Goal: Task Accomplishment & Management: Use online tool/utility

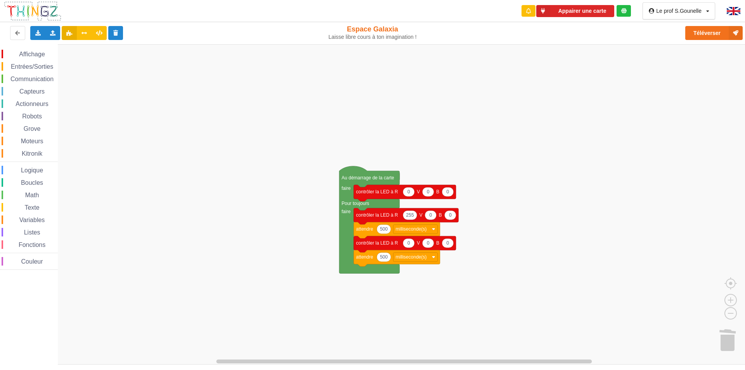
click at [35, 128] on span "Grove" at bounding box center [32, 128] width 19 height 7
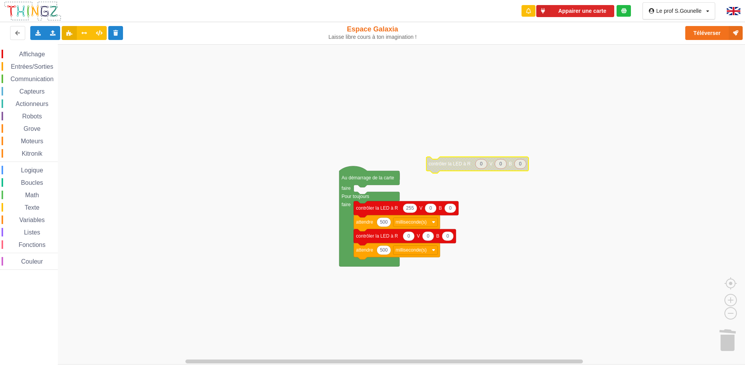
click at [38, 66] on span "Entrées/Sorties" at bounding box center [32, 66] width 45 height 7
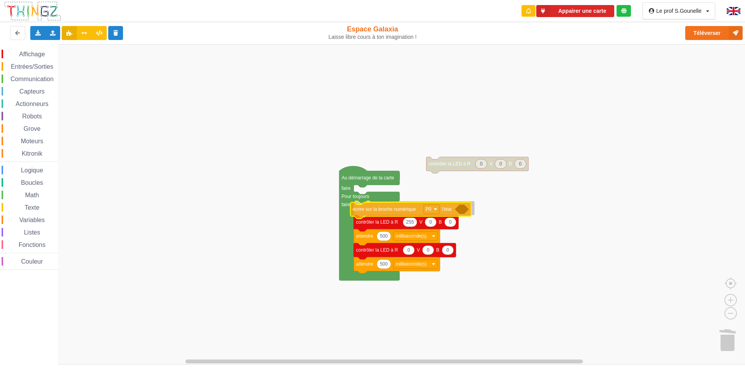
click at [373, 208] on div "Affichage Entrées/Sorties Communication Capteurs Actionneurs Robots Grove Moteu…" at bounding box center [375, 204] width 751 height 320
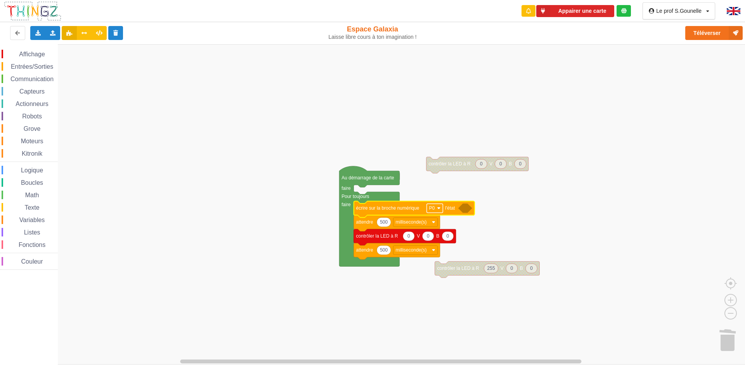
click at [439, 207] on image "Espace de travail de Blocky" at bounding box center [438, 208] width 3 height 3
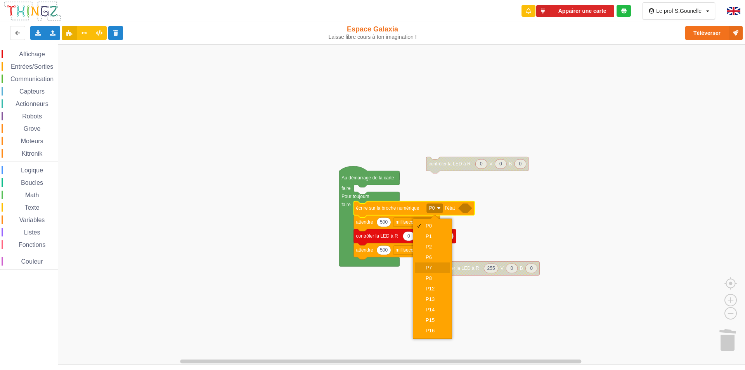
click at [436, 265] on div "P7" at bounding box center [435, 268] width 19 height 6
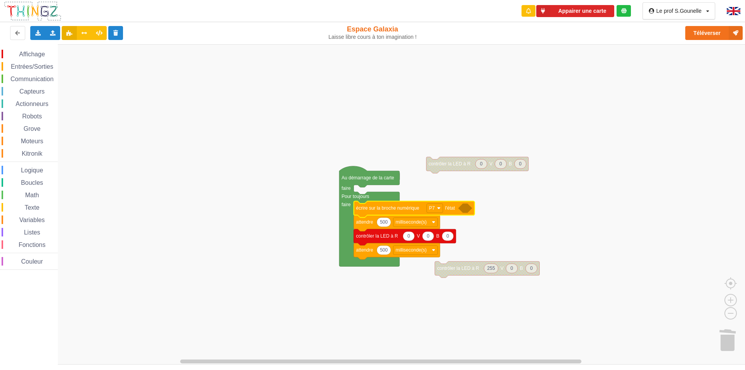
click at [464, 208] on icon "Espace de travail de Blocky" at bounding box center [465, 207] width 14 height 9
click at [467, 203] on g "écrire sur la broche numérique P7 l'état 500 0 0 0 500 attendre milliseconde(s)…" at bounding box center [414, 230] width 121 height 58
click at [466, 206] on icon "Espace de travail de Blocky" at bounding box center [465, 207] width 14 height 9
click at [35, 193] on span "Math" at bounding box center [32, 195] width 16 height 7
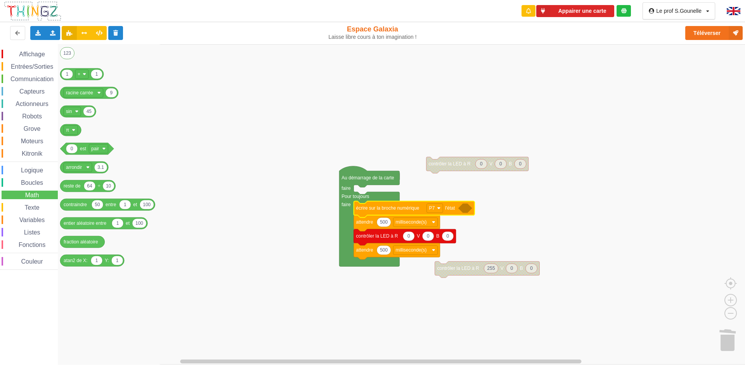
click at [36, 171] on span "Logique" at bounding box center [32, 170] width 24 height 7
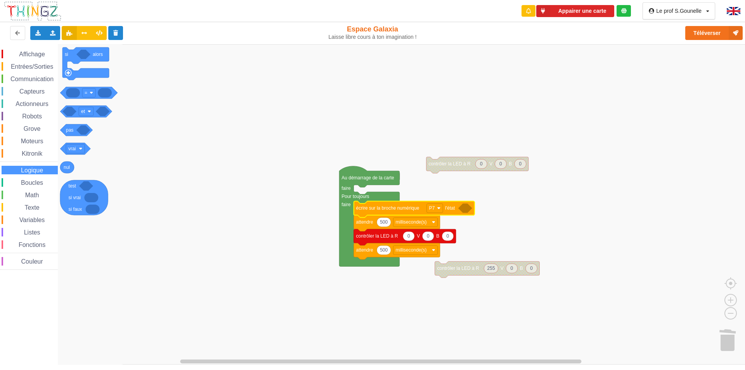
click at [35, 220] on span "Variables" at bounding box center [32, 220] width 28 height 7
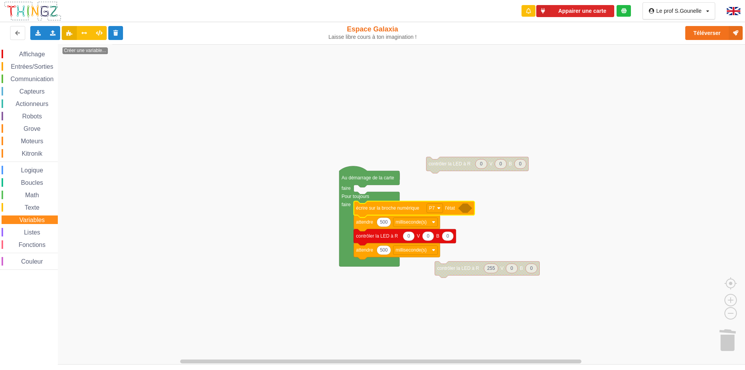
click at [32, 195] on span "Math" at bounding box center [32, 195] width 16 height 7
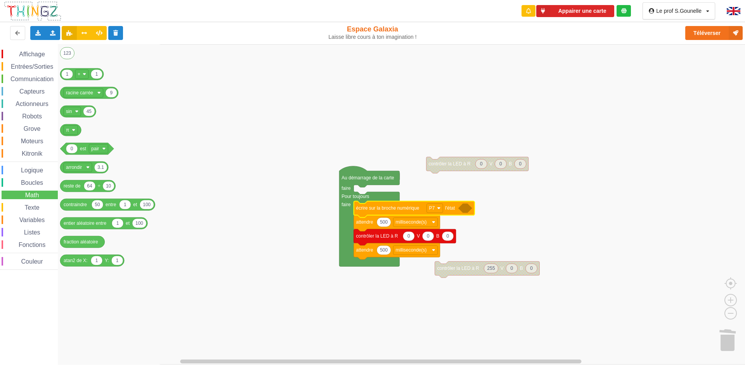
click at [37, 180] on span "Boucles" at bounding box center [32, 182] width 24 height 7
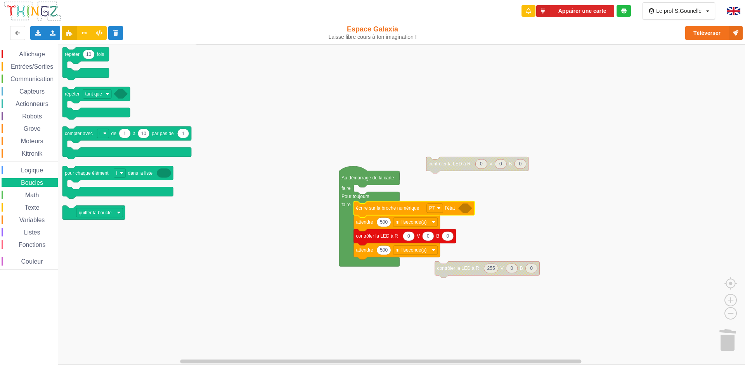
click at [38, 172] on span "Logique" at bounding box center [32, 170] width 24 height 7
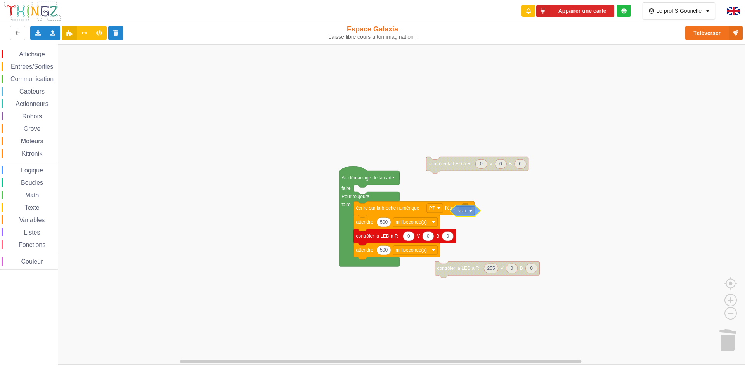
click at [453, 210] on div "Affichage Entrées/Sorties Communication Capteurs Actionneurs Robots Grove Moteu…" at bounding box center [375, 204] width 751 height 320
click at [368, 204] on icon "Espace de travail de Blocky" at bounding box center [422, 209] width 137 height 16
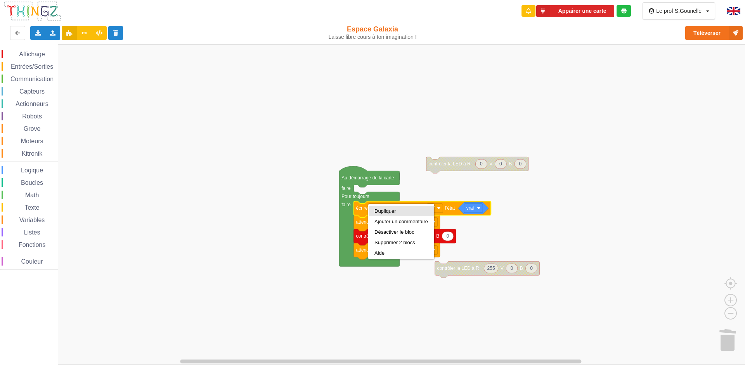
click at [383, 210] on div "Dupliquer" at bounding box center [402, 211] width 54 height 6
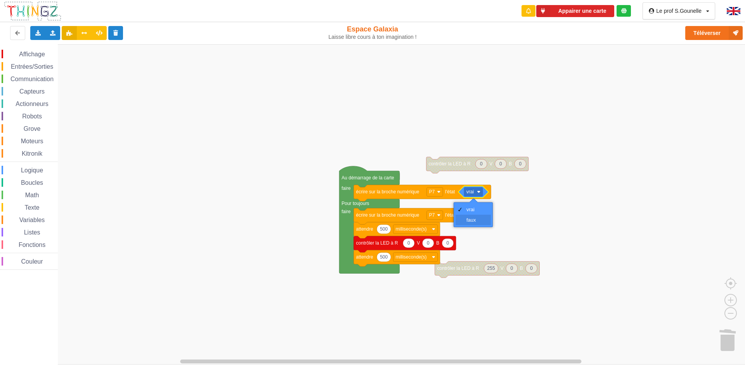
click at [476, 218] on div "faux" at bounding box center [476, 220] width 19 height 6
click at [518, 203] on rect "Espace de travail de Blocky" at bounding box center [375, 204] width 751 height 320
click at [417, 192] on text "écrire sur la broche numérique" at bounding box center [387, 191] width 63 height 5
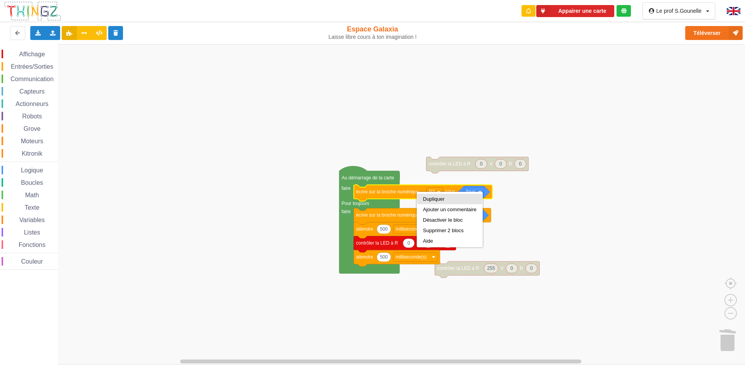
click at [425, 196] on div "Dupliquer" at bounding box center [450, 199] width 54 height 6
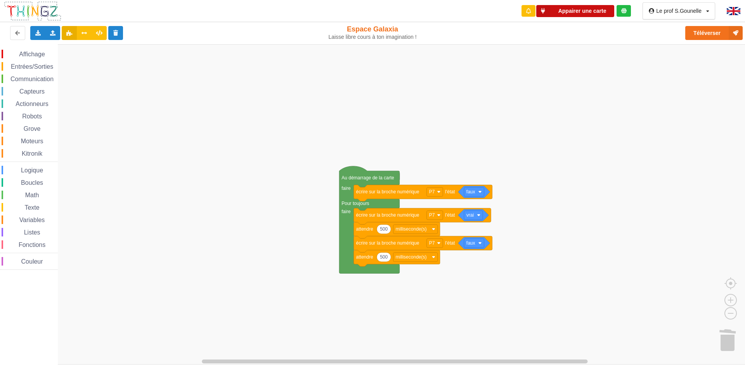
click at [587, 12] on button "Appairer une carte" at bounding box center [575, 11] width 78 height 12
click at [319, 137] on rect "Espace de travail de Blocky" at bounding box center [375, 204] width 751 height 320
click at [703, 31] on button "Téléverser" at bounding box center [714, 33] width 57 height 14
click at [713, 31] on button "Téléverser" at bounding box center [714, 33] width 57 height 14
drag, startPoint x: 713, startPoint y: 30, endPoint x: 715, endPoint y: 27, distance: 4.2
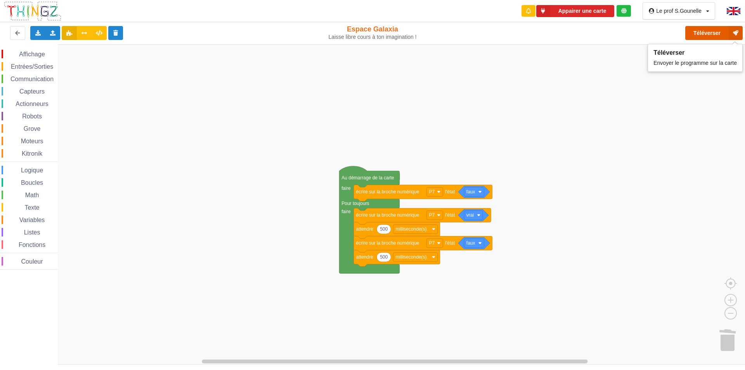
click at [713, 30] on button "Téléverser" at bounding box center [714, 33] width 57 height 14
click at [83, 30] on icon at bounding box center [84, 32] width 7 height 5
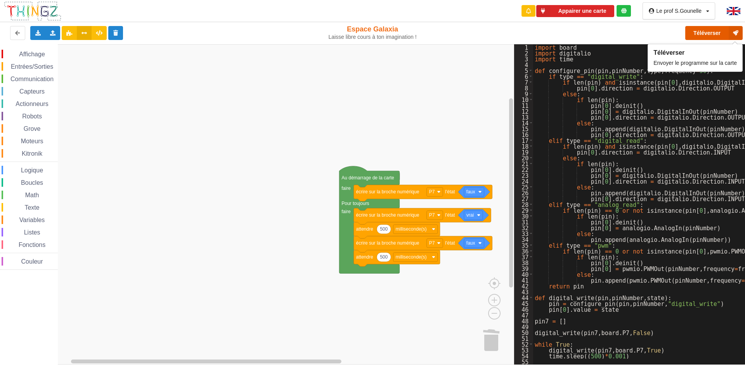
click at [729, 31] on button "Téléverser" at bounding box center [714, 33] width 57 height 14
click at [720, 31] on button "Téléverser" at bounding box center [714, 33] width 57 height 14
click at [719, 32] on button "Téléverser" at bounding box center [714, 33] width 57 height 14
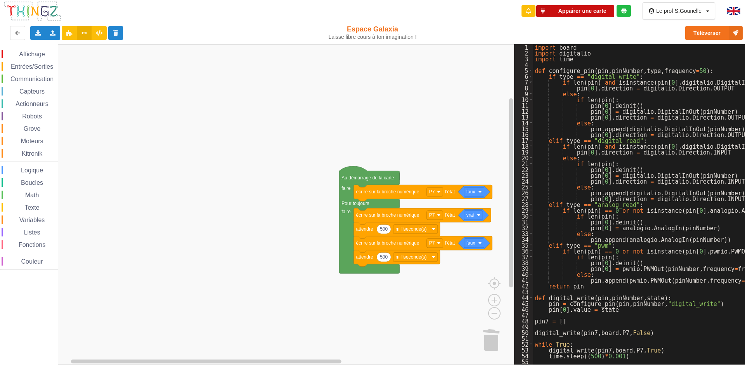
click at [564, 10] on button "Appairer une carte" at bounding box center [575, 11] width 78 height 12
click at [585, 9] on button "Appairer une carte" at bounding box center [575, 11] width 78 height 12
click at [595, 10] on button "Appairer une carte" at bounding box center [575, 11] width 78 height 12
click at [587, 8] on button "Appairer une carte" at bounding box center [575, 11] width 78 height 12
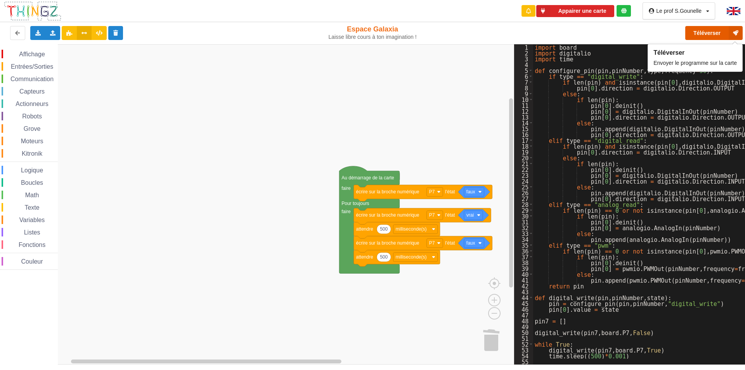
click at [699, 31] on button "Téléverser" at bounding box center [714, 33] width 57 height 14
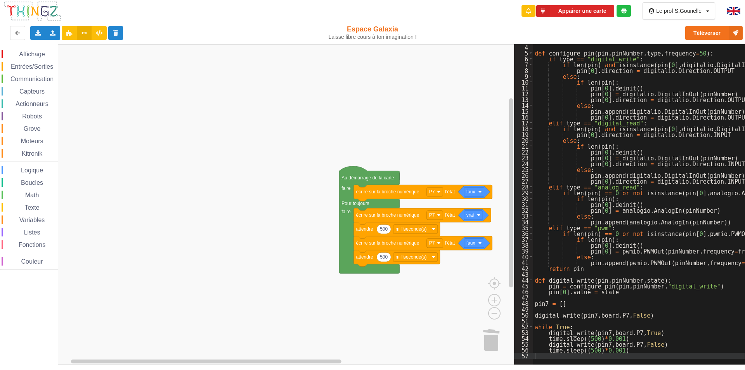
scroll to position [17, 0]
click at [35, 34] on icon at bounding box center [38, 32] width 7 height 5
click at [234, 172] on rect "Espace de travail de Blocky" at bounding box center [257, 204] width 514 height 320
click at [40, 34] on icon at bounding box center [38, 32] width 7 height 5
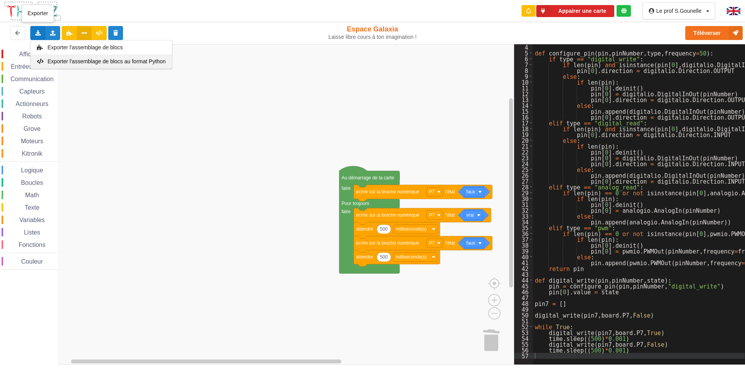
click at [65, 57] on div "Exporter l'assemblage de blocs au format Python" at bounding box center [101, 61] width 141 height 14
click at [39, 33] on icon at bounding box center [38, 32] width 7 height 5
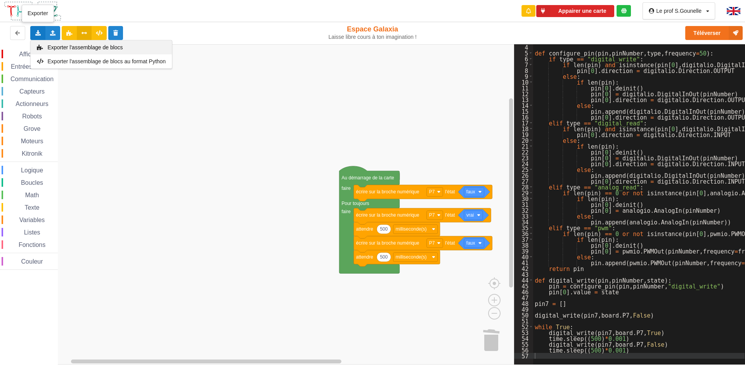
click at [61, 43] on div "Exporter l'assemblage de blocs" at bounding box center [101, 47] width 141 height 14
click at [18, 30] on button at bounding box center [17, 33] width 15 height 14
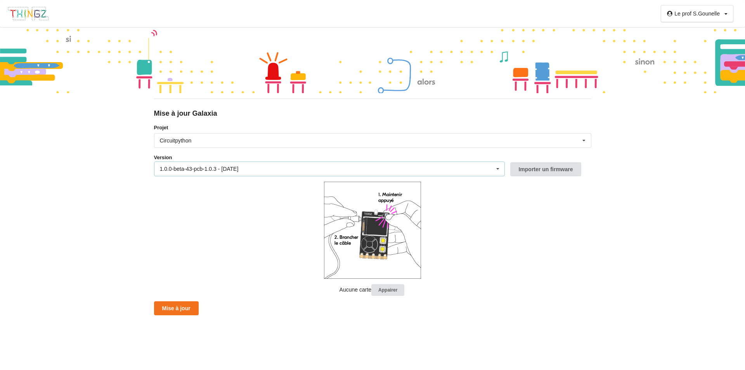
click at [502, 170] on icon at bounding box center [498, 169] width 12 height 14
click at [579, 212] on form "Projet Circuitpython Micropython Circuitpython Version 1.0.0-beta-43-pcb-1.0.3 …" at bounding box center [372, 220] width 437 height 192
click at [395, 291] on button "Appairer" at bounding box center [387, 290] width 33 height 12
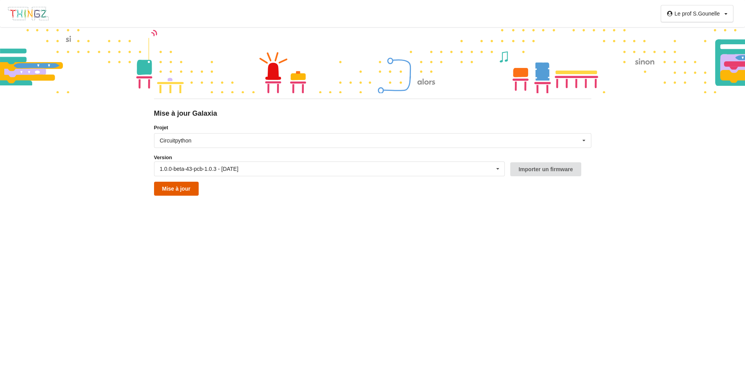
click at [181, 189] on button "Mise à jour" at bounding box center [176, 189] width 45 height 14
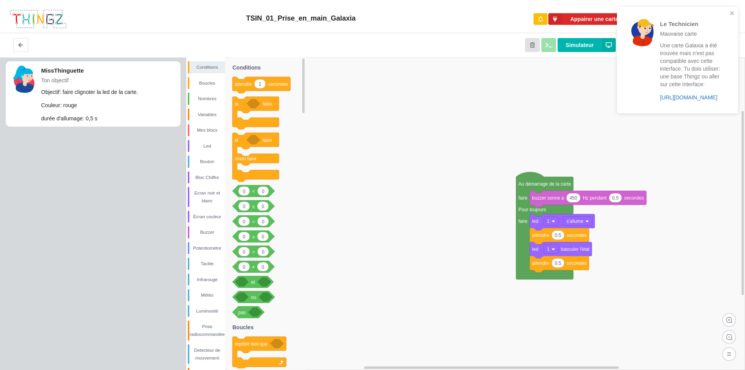
click at [694, 99] on link "https://play.thingz.co/galaxia" at bounding box center [688, 97] width 57 height 6
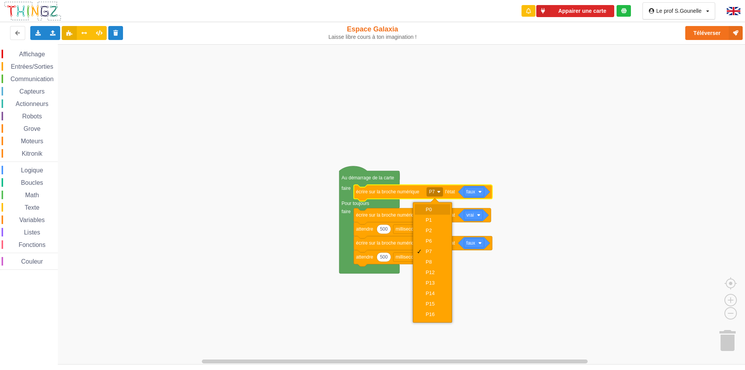
click at [439, 208] on div "P0" at bounding box center [435, 210] width 19 height 6
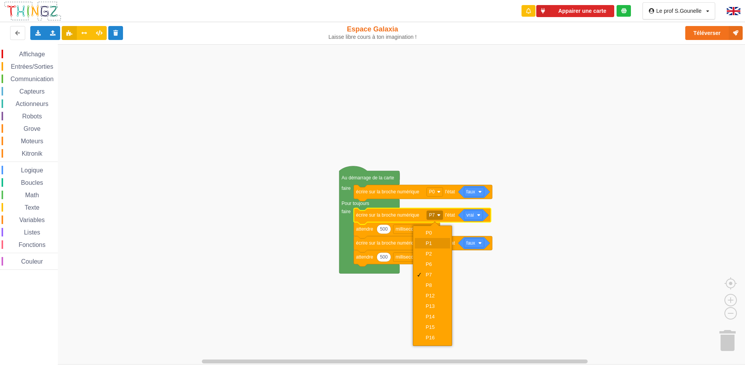
click at [437, 242] on div "P1" at bounding box center [435, 243] width 19 height 6
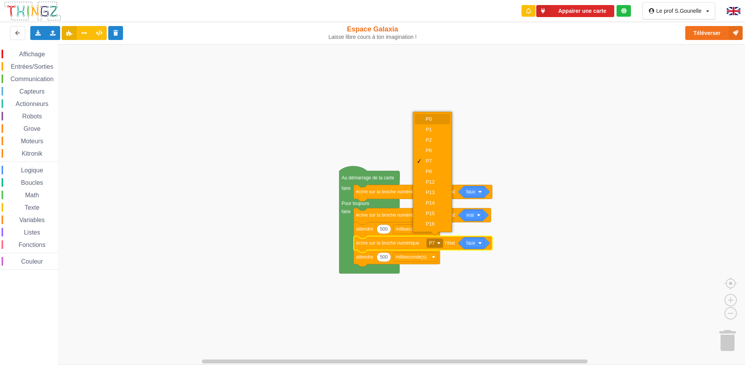
click at [437, 119] on div "P0" at bounding box center [435, 119] width 19 height 6
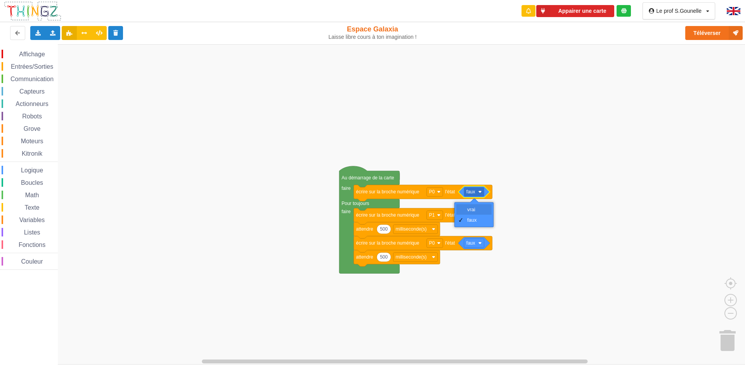
click at [475, 211] on div "vrai" at bounding box center [476, 210] width 19 height 6
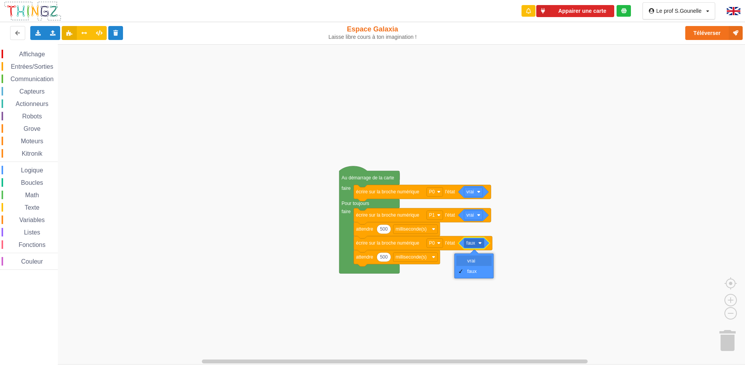
click at [479, 260] on div "vrai" at bounding box center [476, 261] width 19 height 6
click at [469, 281] on rect "Espace de travail de Blocky" at bounding box center [375, 204] width 751 height 320
